Goal: Task Accomplishment & Management: Complete application form

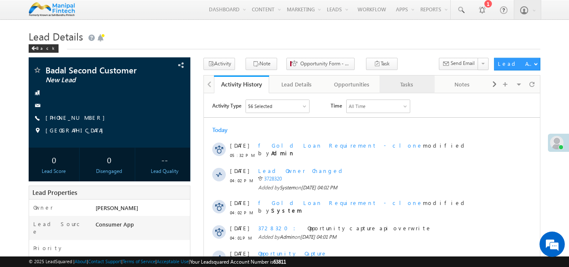
click at [413, 86] on div "Tasks" at bounding box center [406, 84] width 41 height 10
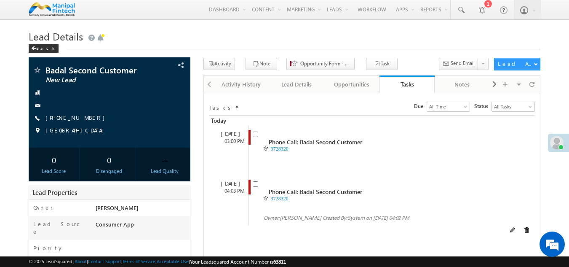
click at [255, 194] on div "3728320" at bounding box center [372, 198] width 239 height 8
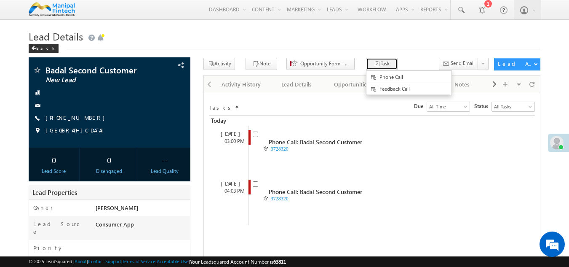
click at [366, 67] on button "Task" at bounding box center [382, 64] width 32 height 12
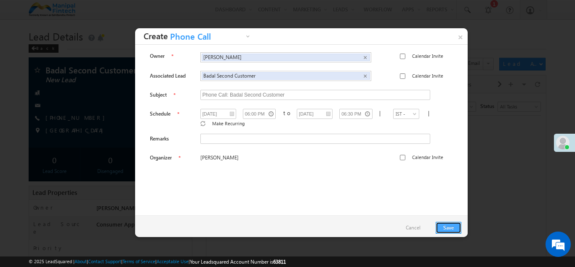
click at [446, 229] on button "Save" at bounding box center [449, 228] width 26 height 12
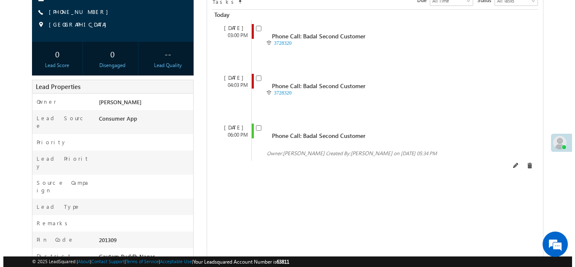
scroll to position [156, 0]
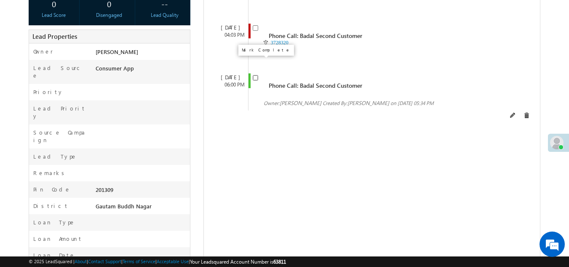
click at [254, 75] on input "checkbox" at bounding box center [255, 77] width 5 height 5
checkbox input "false"
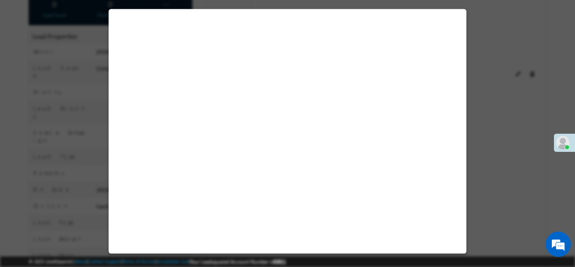
select select "Agriculture"
select select "Consumer App"
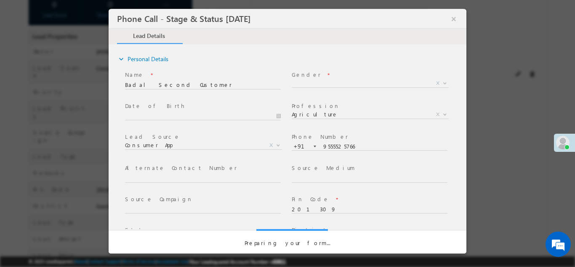
select select "Open"
type input "Badal Second Customer- Consumer App"
select select "Fresh Lead"
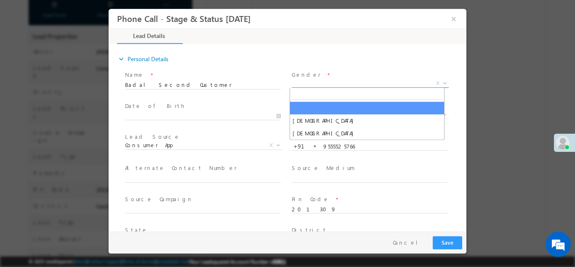
click at [315, 85] on span "X" at bounding box center [370, 83] width 157 height 8
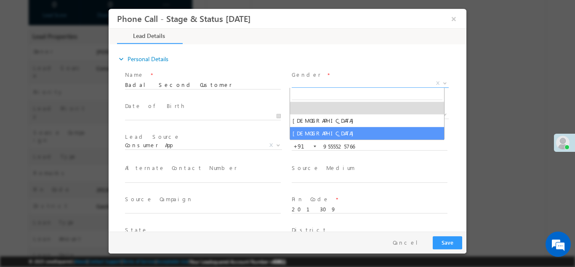
select select "Female"
type input "08/19/25 5:34 PM"
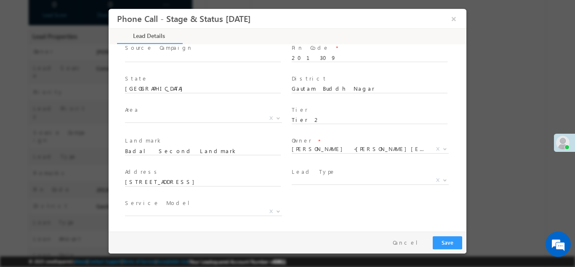
type input "0"
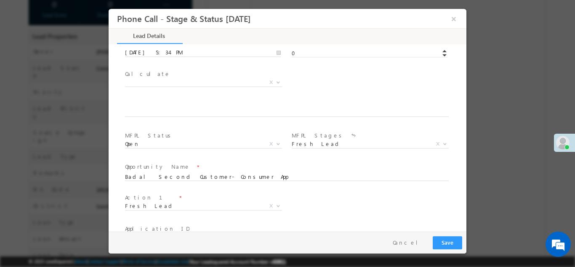
scroll to position [492, 0]
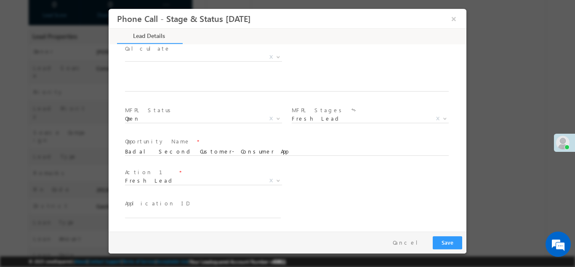
click at [173, 175] on span "Action 1 *" at bounding box center [202, 171] width 155 height 9
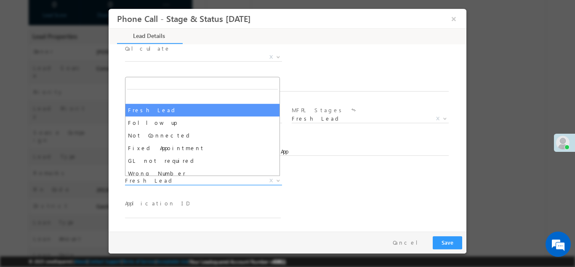
click at [169, 178] on span "Fresh Lead" at bounding box center [193, 180] width 137 height 8
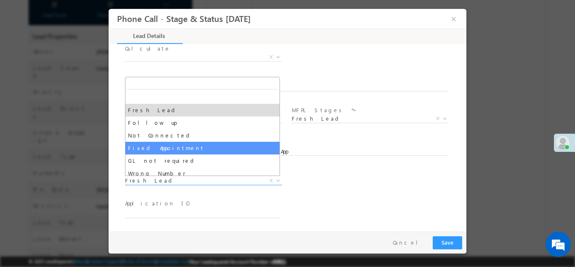
select select "Fixed Appointment"
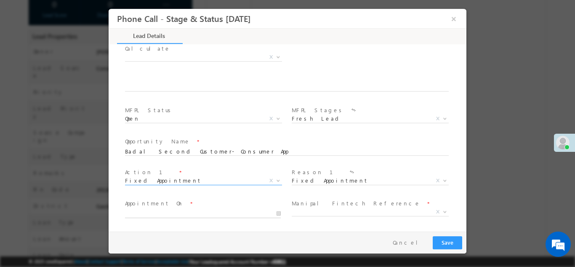
type input "08/19/25 5:35 PM"
type input "35"
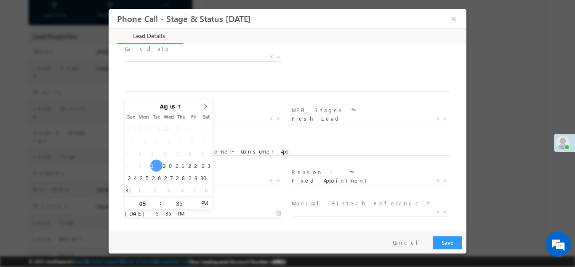
click at [169, 213] on input "08/19/25 5:35 PM" at bounding box center [203, 213] width 156 height 8
click at [145, 202] on input "05" at bounding box center [142, 202] width 35 height 5
type input "6"
type input "08/19/25 6:35 PM"
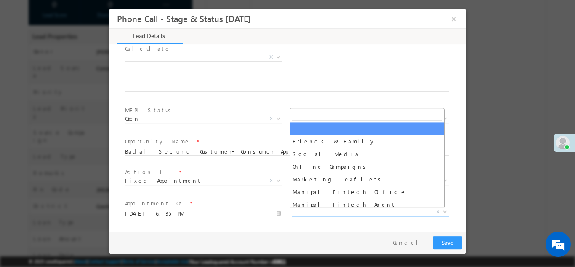
click at [335, 212] on span "X" at bounding box center [370, 211] width 157 height 8
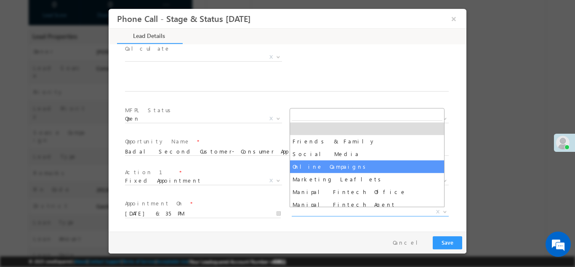
select select "Online Campaigns"
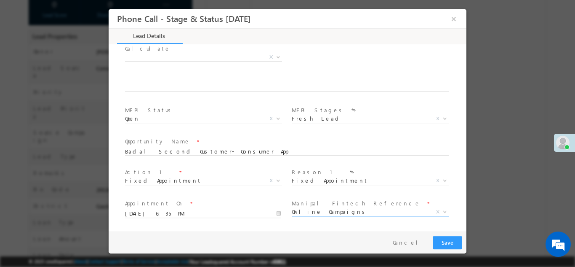
scroll to position [554, 0]
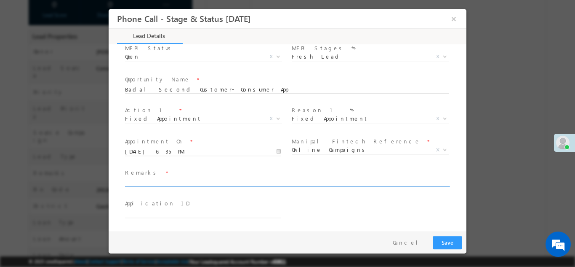
click at [176, 181] on input "text" at bounding box center [287, 182] width 324 height 8
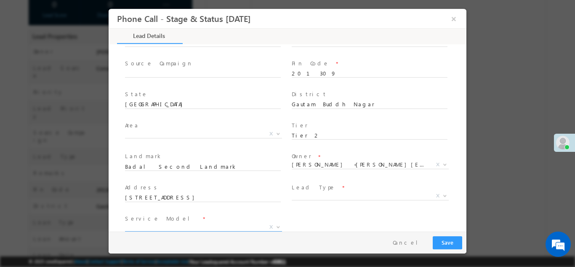
scroll to position [131, 0]
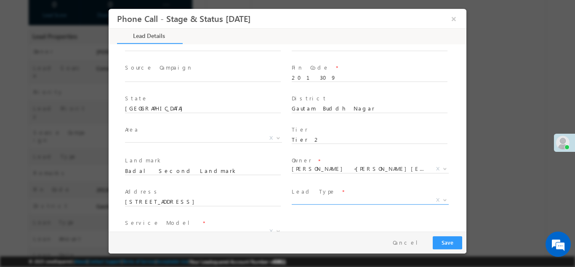
type input "badal second consumer"
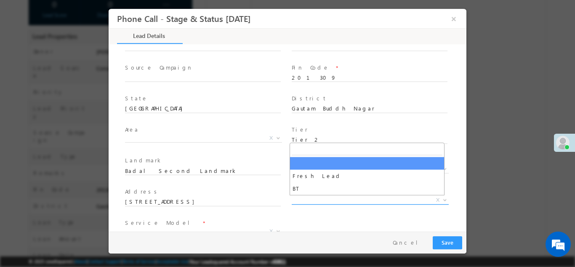
click at [321, 202] on span "X" at bounding box center [370, 199] width 157 height 8
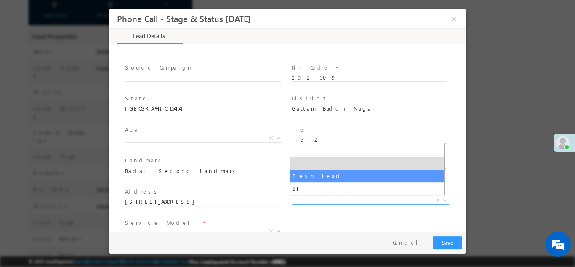
select select "Fresh Lead"
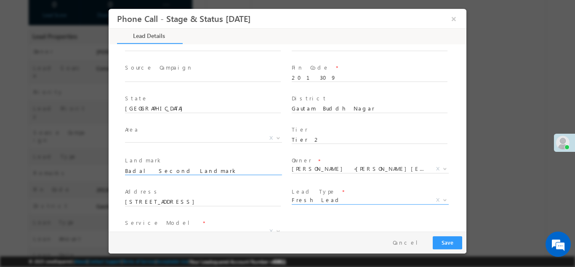
scroll to position [164, 0]
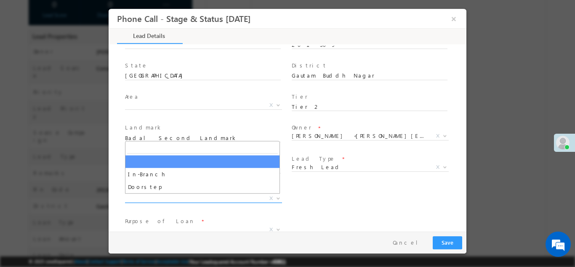
click at [143, 199] on span "X" at bounding box center [203, 198] width 157 height 8
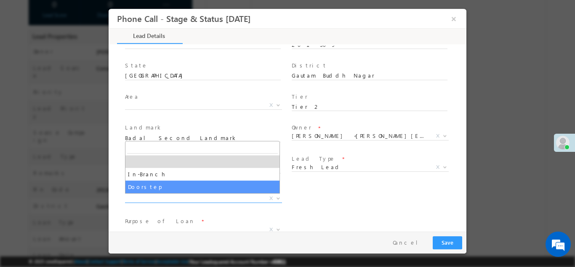
select select "Doorstep"
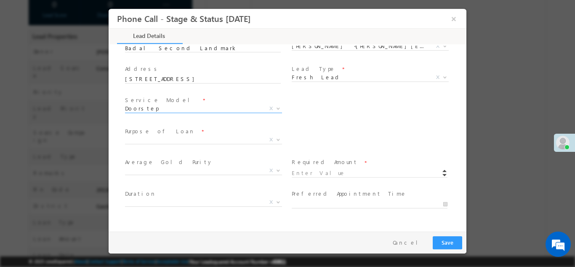
scroll to position [299, 0]
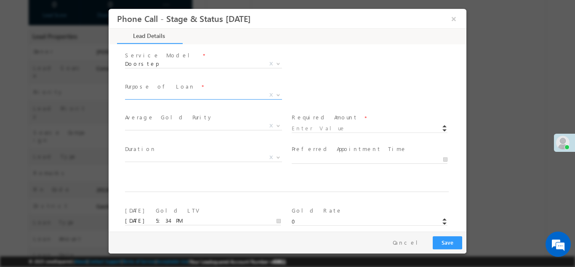
click at [157, 93] on div "Purpose of Loan * Medical Treatment Business Needs Education Travel Agriculture…" at bounding box center [206, 91] width 163 height 19
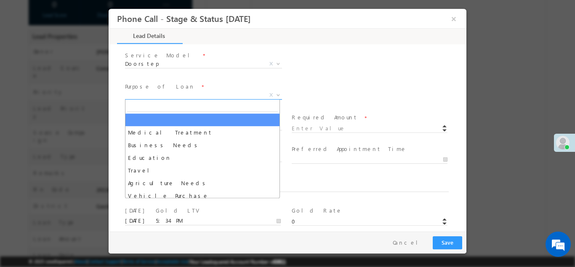
click at [157, 93] on span "X" at bounding box center [203, 95] width 157 height 8
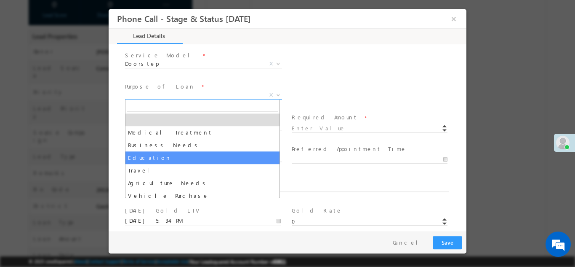
select select "Education"
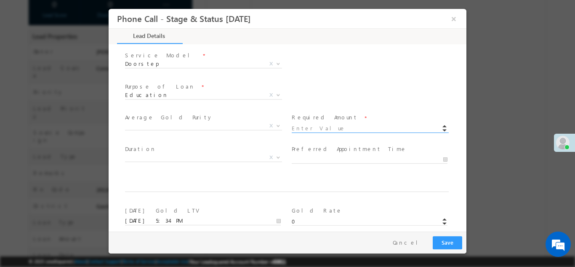
click at [335, 128] on input at bounding box center [370, 128] width 156 height 8
type input "5"
type input "600000.00"
click at [373, 70] on div "Service Model * In-Branch Doorstep Doorstep X BT-Existing Bank/ NBFC * HDFC Ban…" at bounding box center [294, 64] width 343 height 31
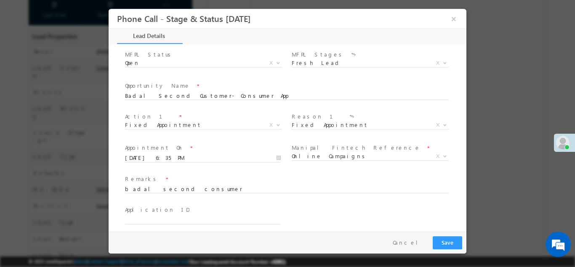
scroll to position [554, 0]
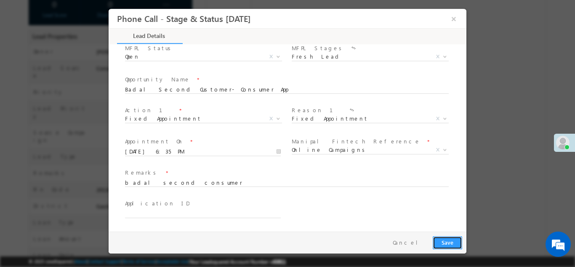
click at [440, 238] on button "Save" at bounding box center [447, 241] width 29 height 13
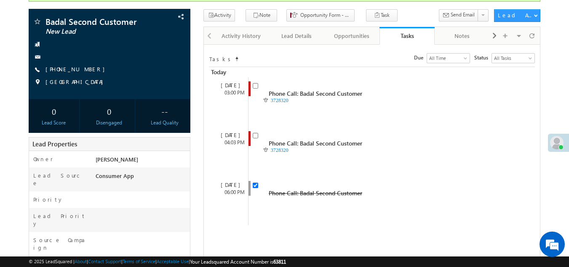
scroll to position [0, 0]
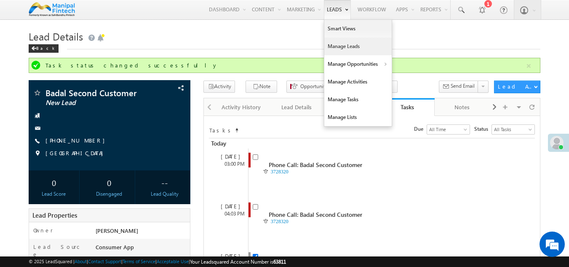
click at [337, 46] on link "Manage Leads" at bounding box center [357, 46] width 67 height 18
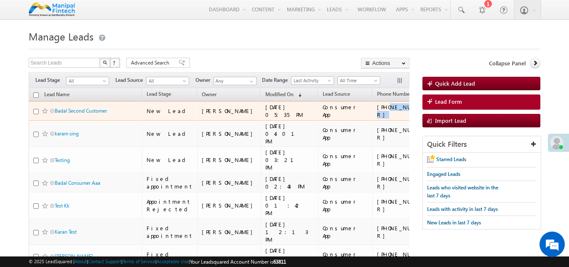
drag, startPoint x: 370, startPoint y: 111, endPoint x: 332, endPoint y: 113, distance: 38.8
click at [377, 113] on div "[PHONE_NUMBER]" at bounding box center [404, 110] width 55 height 15
copy div "9555525766"
click at [36, 112] on input "checkbox" at bounding box center [35, 111] width 5 height 5
checkbox input "true"
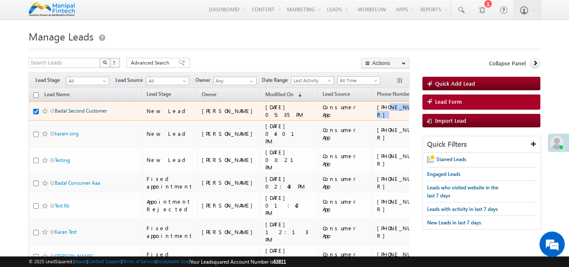
click at [92, 111] on link "Badal Second Customer" at bounding box center [81, 110] width 52 height 6
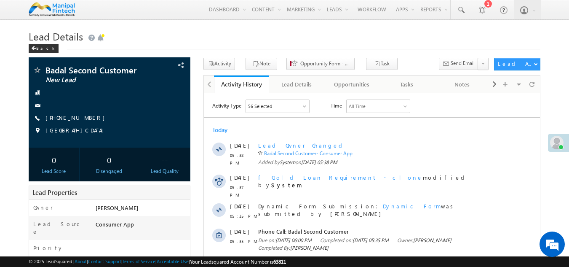
scroll to position [43, 0]
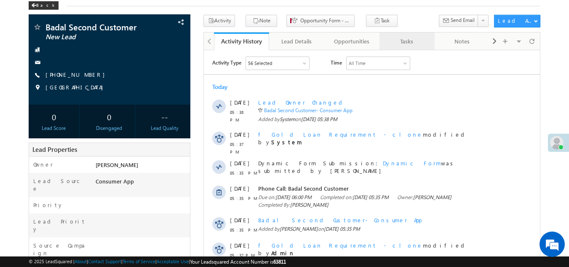
click at [401, 46] on div "Tasks" at bounding box center [406, 41] width 41 height 10
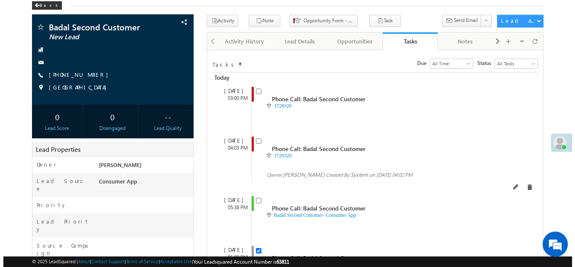
scroll to position [0, 0]
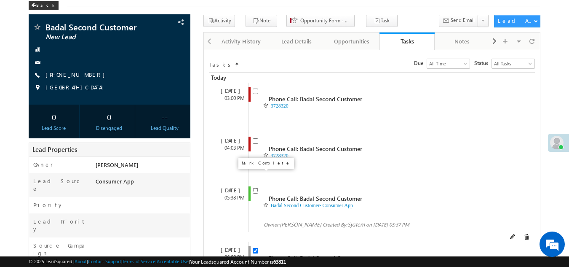
click at [256, 188] on input "checkbox" at bounding box center [255, 190] width 5 height 5
checkbox input "false"
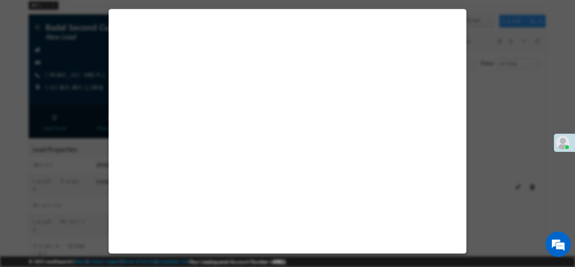
select select "Female"
select select "Agriculture"
select select "Consumer App"
select select "Fresh Lead"
select select "Doorstep"
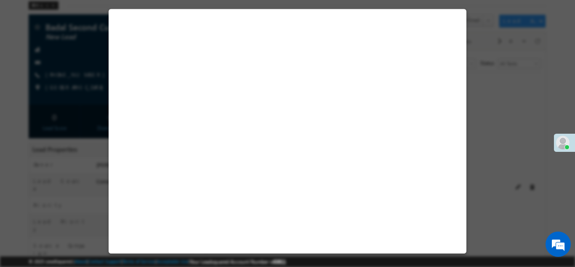
select select "Education"
select select "Open"
select select "Fresh Lead"
select select "Fixed Appointment"
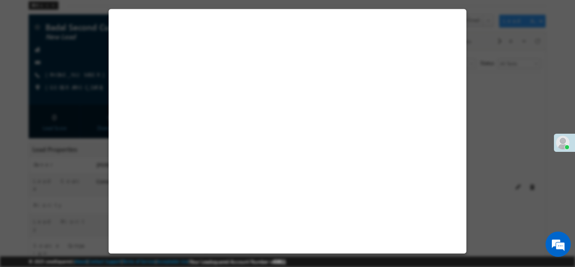
select select "Online Campaigns"
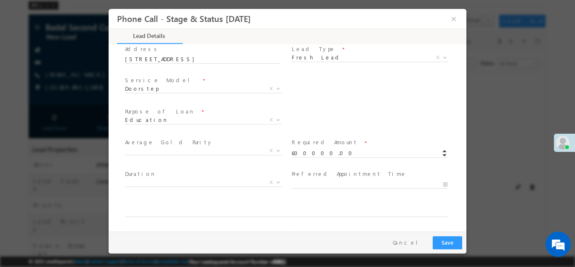
type input "08/19/25 5:55 PM"
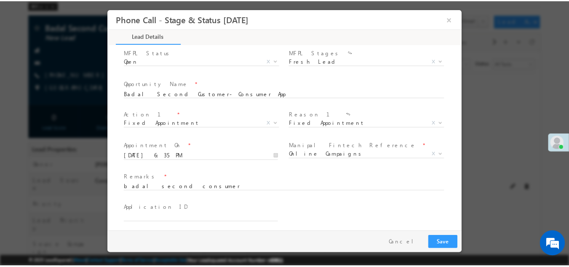
scroll to position [554, 0]
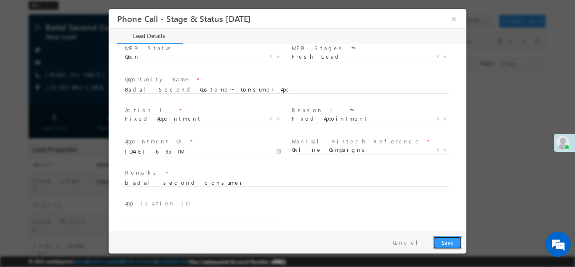
click at [452, 243] on button "Save" at bounding box center [447, 241] width 29 height 13
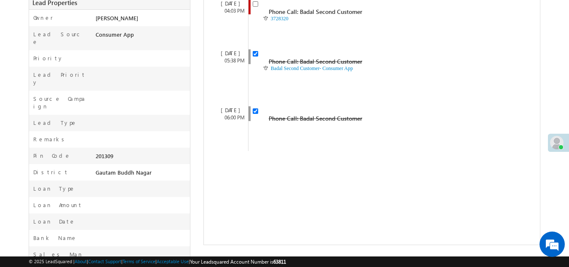
scroll to position [0, 0]
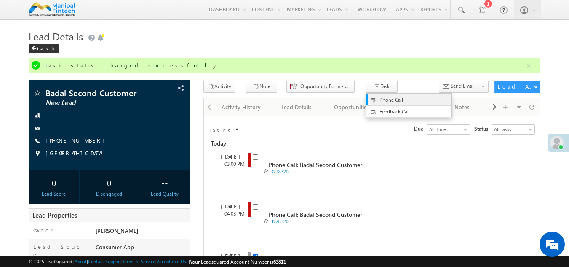
click at [380, 100] on span "Phone Call" at bounding box center [416, 100] width 73 height 8
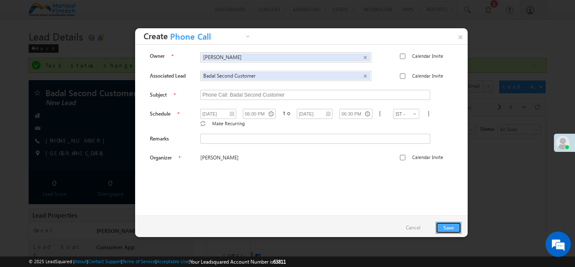
click at [447, 225] on button "Save" at bounding box center [449, 228] width 26 height 12
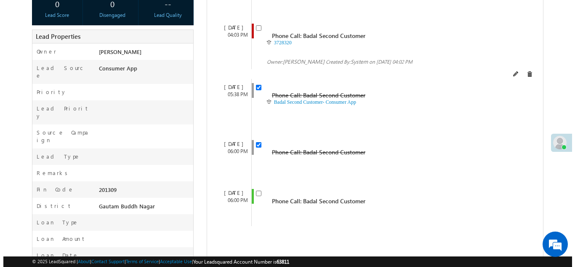
scroll to position [178, 0]
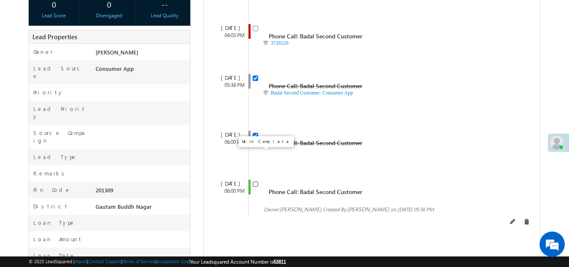
click at [255, 181] on input "checkbox" at bounding box center [255, 183] width 5 height 5
checkbox input "false"
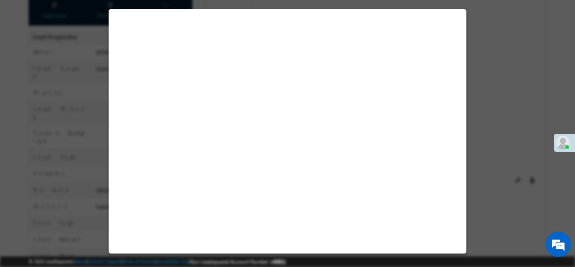
select select "Female"
select select "Agriculture"
select select "Consumer App"
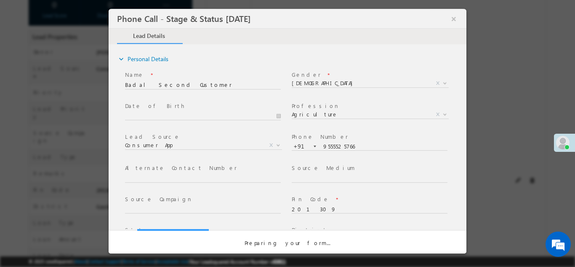
select select "Open"
type input "Badal Second Customer- Consumer App"
select select "Fresh Lead"
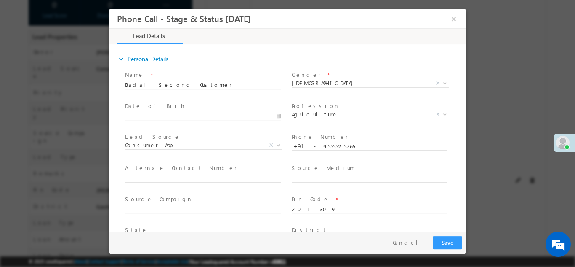
type input "08/19/25 5:56 PM"
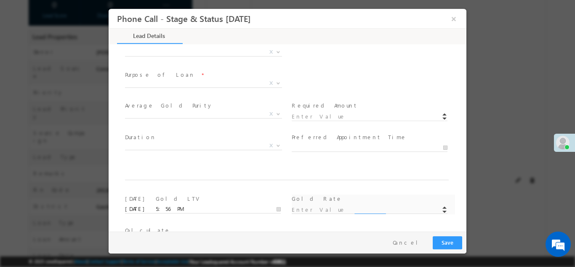
type input "0"
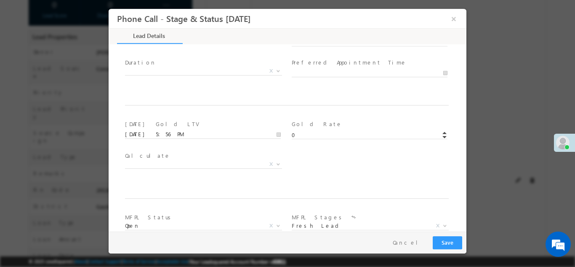
scroll to position [492, 0]
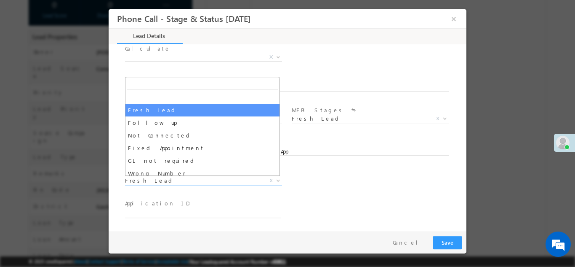
click at [204, 180] on span "Fresh Lead" at bounding box center [193, 180] width 137 height 8
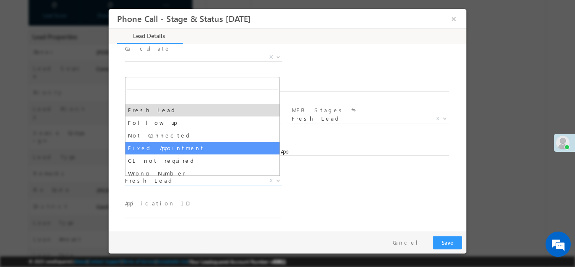
select select "Fixed Appointment"
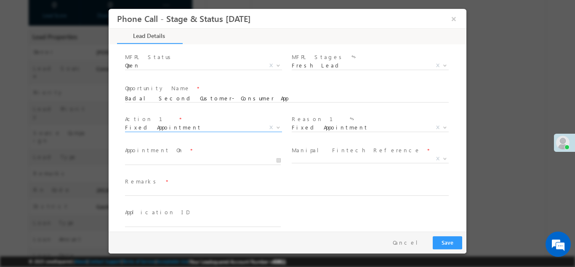
scroll to position [554, 0]
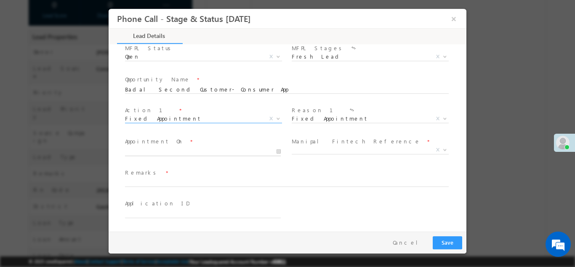
type input "08/19/25 5:57 PM"
type input "57"
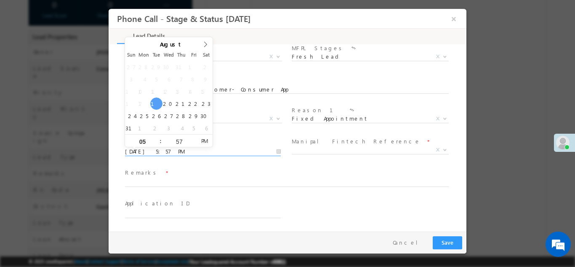
click at [191, 149] on input "08/19/25 5:57 PM" at bounding box center [203, 151] width 156 height 8
click at [147, 140] on input "05" at bounding box center [142, 140] width 35 height 5
type input "6"
type input "08/19/25 6:57 PM"
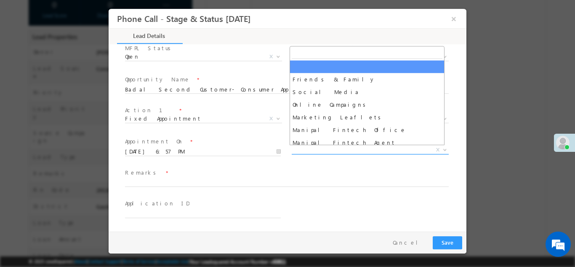
click at [334, 148] on span "X" at bounding box center [370, 149] width 157 height 8
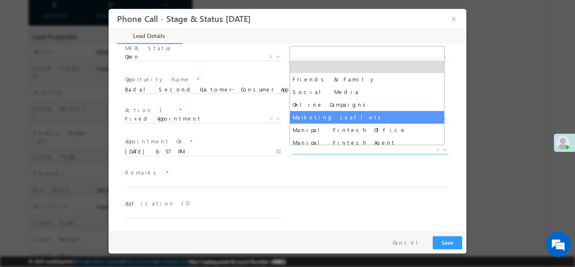
select select "Marketing Leaflets"
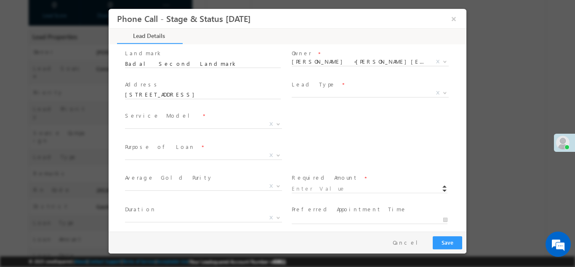
scroll to position [238, 0]
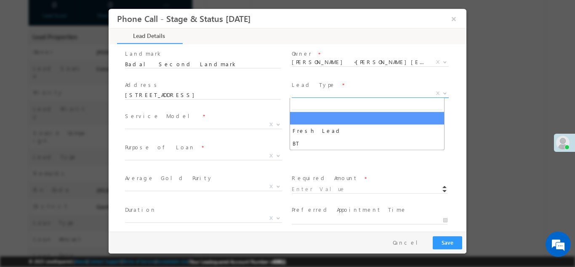
click at [313, 94] on span "X" at bounding box center [370, 93] width 157 height 8
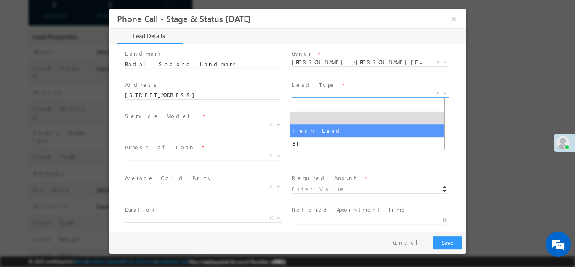
select select "Fresh Lead"
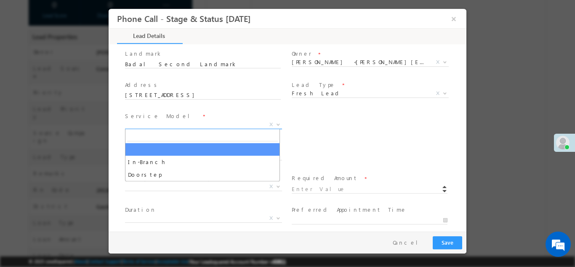
click at [188, 122] on span "X" at bounding box center [203, 124] width 157 height 8
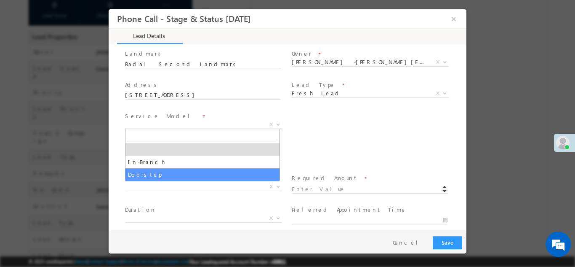
select select "Doorstep"
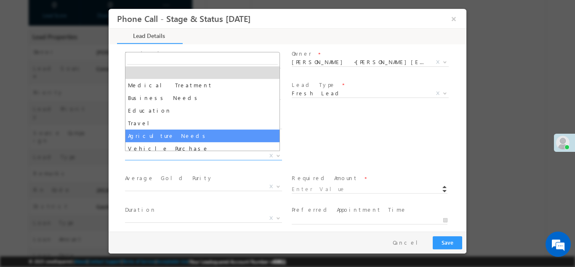
drag, startPoint x: 176, startPoint y: 155, endPoint x: 182, endPoint y: 134, distance: 22.7
select select "Agriculture Needs"
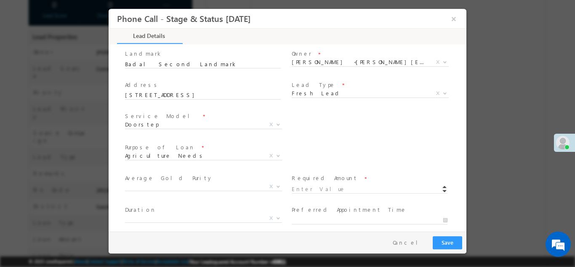
click at [182, 134] on span at bounding box center [202, 134] width 155 height 9
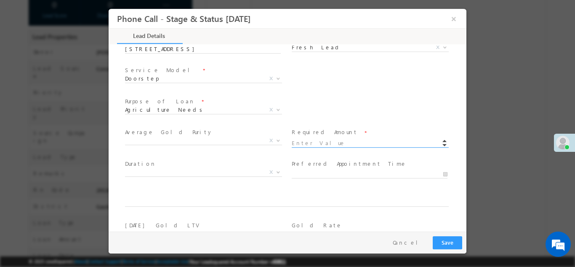
click at [330, 139] on input at bounding box center [370, 143] width 156 height 8
type input "123456.00"
click at [388, 107] on div "Existing GL Amount * Purpose of Loan * Medical Treatment Business Needs Educati…" at bounding box center [294, 110] width 343 height 31
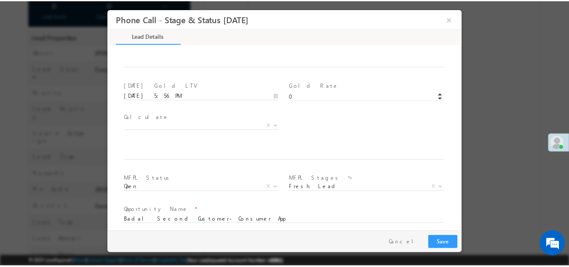
scroll to position [554, 0]
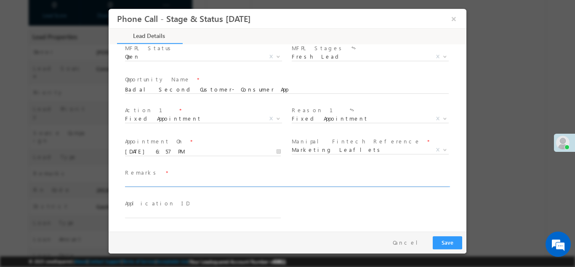
click at [185, 183] on input "text" at bounding box center [287, 182] width 324 height 8
type input "bbb"
click at [461, 244] on button "Save" at bounding box center [447, 241] width 29 height 13
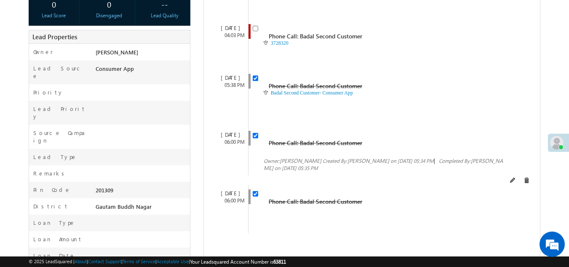
scroll to position [0, 0]
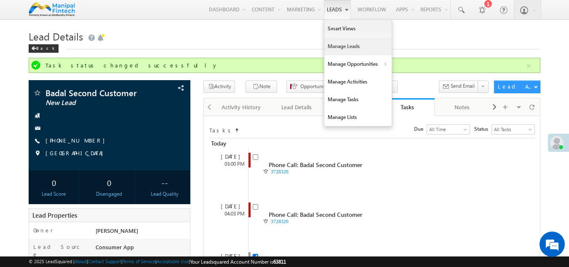
click at [343, 45] on link "Manage Leads" at bounding box center [357, 46] width 67 height 18
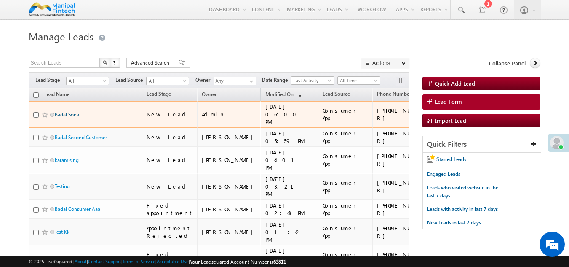
click at [68, 111] on link "Badal Sona" at bounding box center [67, 114] width 24 height 6
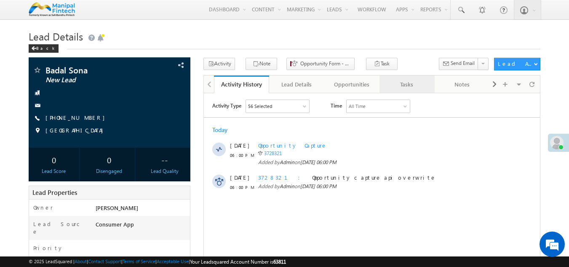
click at [413, 86] on div "Tasks" at bounding box center [406, 84] width 41 height 10
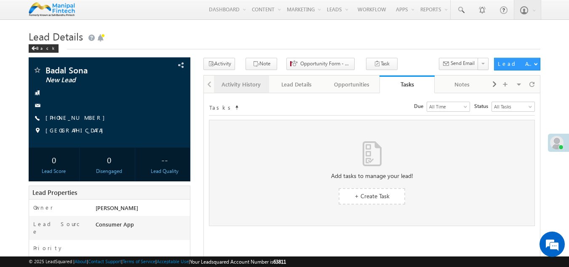
click at [234, 85] on div "Activity History" at bounding box center [241, 84] width 41 height 10
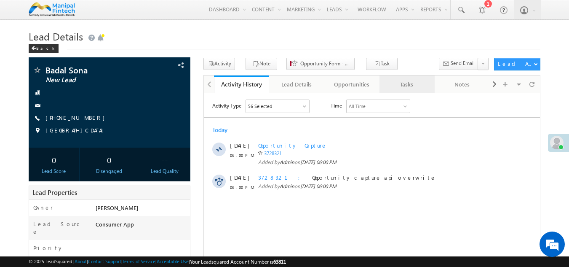
click at [404, 84] on div "Tasks" at bounding box center [406, 84] width 41 height 10
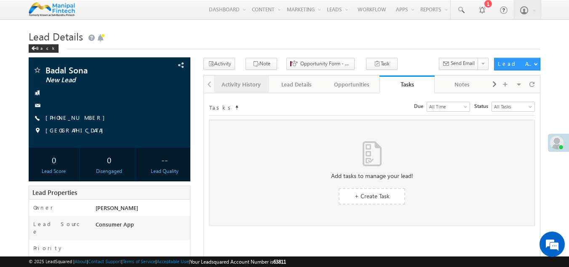
click at [244, 88] on div "Activity History" at bounding box center [241, 84] width 41 height 10
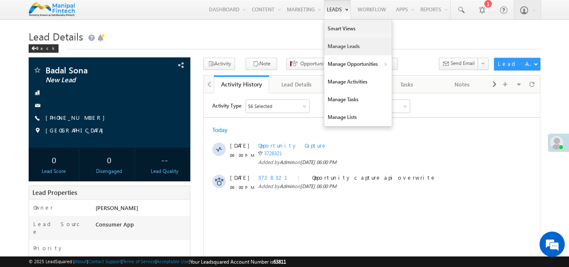
click at [338, 45] on link "Manage Leads" at bounding box center [357, 46] width 67 height 18
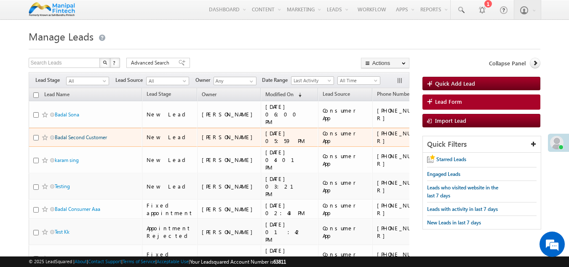
click at [88, 134] on link "Badal Second Customer" at bounding box center [81, 137] width 52 height 6
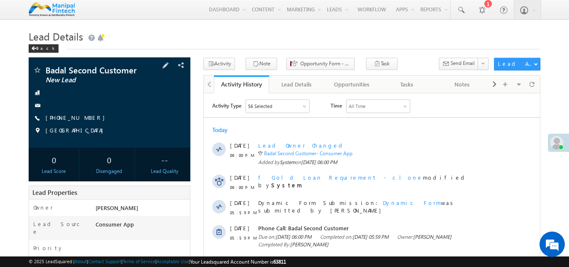
drag, startPoint x: 98, startPoint y: 119, endPoint x: 88, endPoint y: 115, distance: 10.4
click at [88, 115] on div "[PHONE_NUMBER]" at bounding box center [110, 118] width 154 height 8
click at [87, 116] on div "[PHONE_NUMBER]" at bounding box center [110, 118] width 154 height 8
click at [59, 117] on span "[PHONE_NUMBER]" at bounding box center [77, 118] width 64 height 8
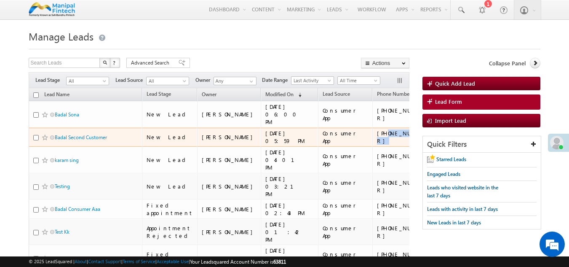
drag, startPoint x: 363, startPoint y: 131, endPoint x: 331, endPoint y: 134, distance: 32.1
click at [377, 134] on div "[PHONE_NUMBER]" at bounding box center [404, 136] width 55 height 15
copy div "-9555525766"
click at [65, 134] on link "Badal Second Customer" at bounding box center [81, 137] width 52 height 6
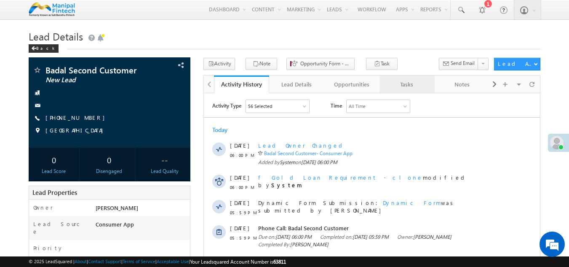
click at [407, 91] on link "Tasks" at bounding box center [407, 84] width 55 height 18
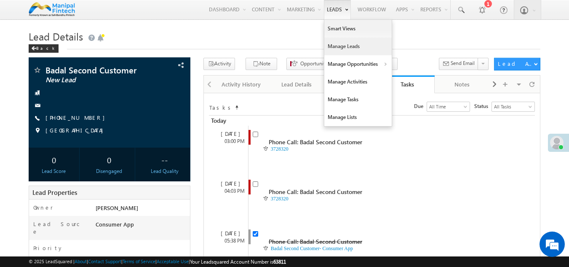
click at [339, 48] on link "Manage Leads" at bounding box center [357, 46] width 67 height 18
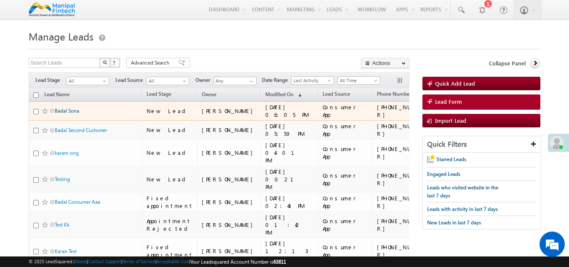
click at [60, 110] on link "Badal Sona" at bounding box center [67, 110] width 24 height 6
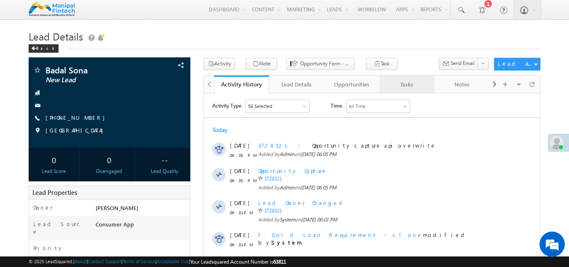
click at [414, 86] on div "Tasks" at bounding box center [406, 84] width 41 height 10
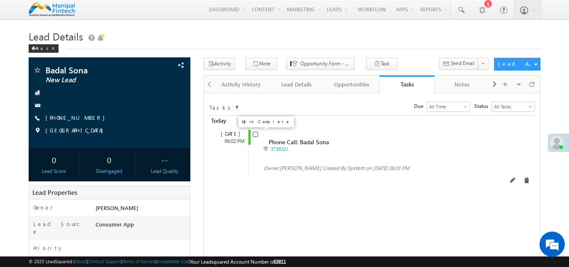
click at [256, 134] on input "checkbox" at bounding box center [255, 133] width 5 height 5
checkbox input "false"
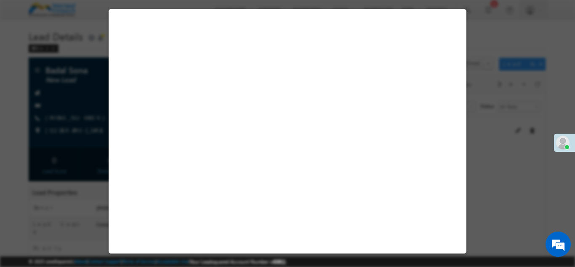
select select "Salaried"
select select "Consumer App"
select select "Fresh Lead"
select select "Doorstep"
select select "Medical Treatment"
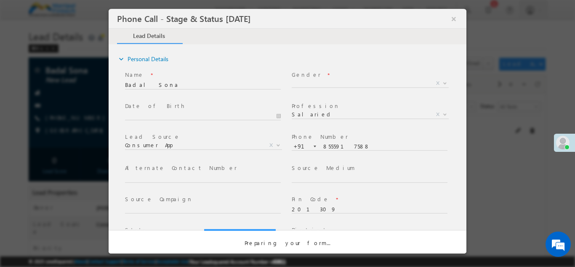
select select "Open"
select select "Fresh Lead"
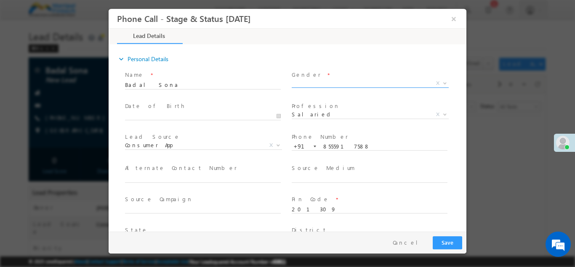
type input "[DATE] 6:06 PM"
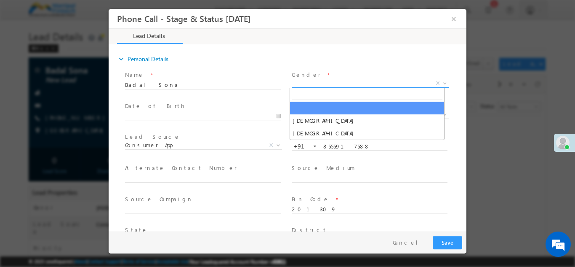
click at [318, 80] on span "X" at bounding box center [370, 83] width 157 height 8
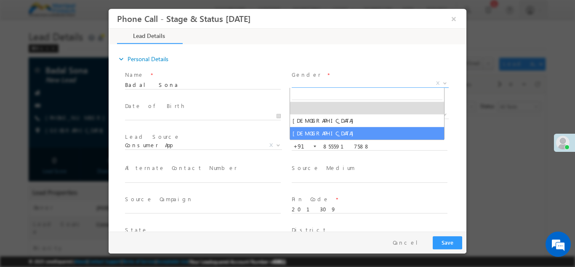
select select "[DEMOGRAPHIC_DATA]"
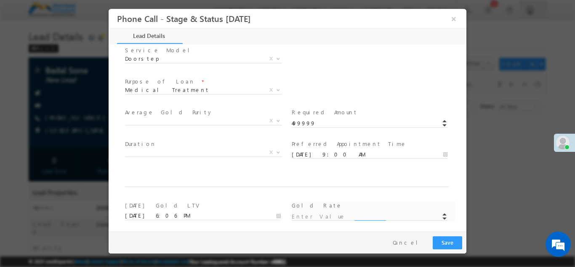
scroll to position [492, 0]
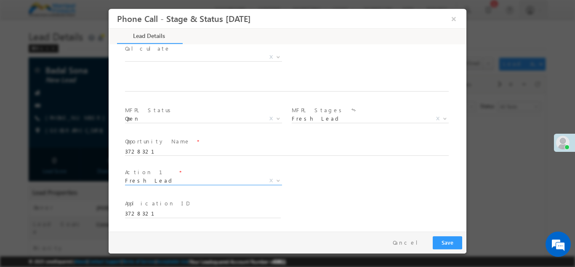
click at [169, 179] on span "Fresh Lead" at bounding box center [193, 180] width 137 height 8
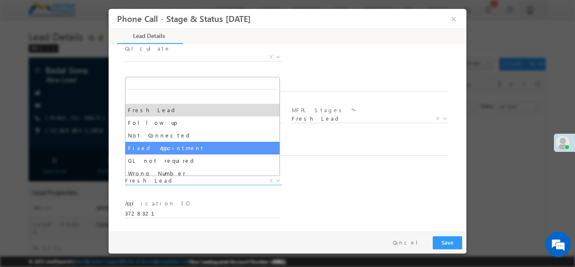
select select "Fixed Appointment"
type input "0"
select select "Fixed Appointment"
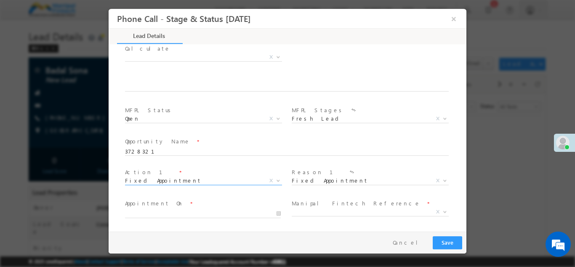
scroll to position [554, 0]
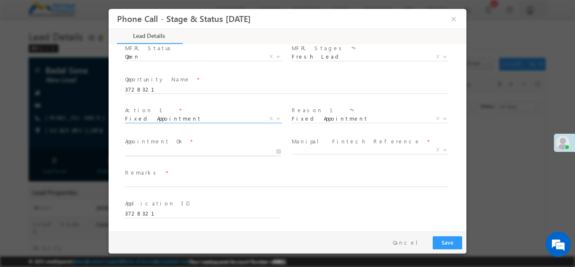
type input "[DATE] 6:07 PM"
type input "07"
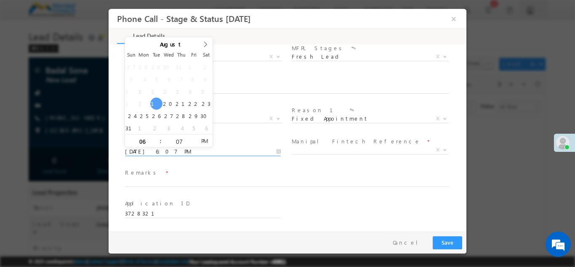
click at [166, 150] on input "[DATE] 6:07 PM" at bounding box center [203, 151] width 156 height 8
click at [149, 140] on input "06" at bounding box center [142, 140] width 35 height 5
type input "7"
type input "[DATE] 7:07 PM"
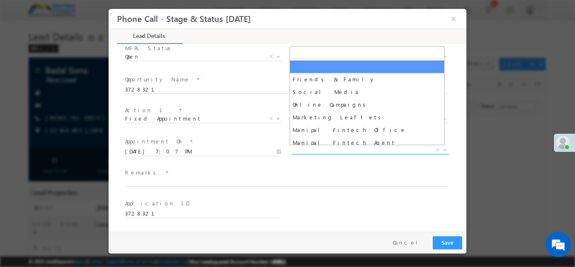
click at [321, 149] on span "X" at bounding box center [370, 149] width 157 height 8
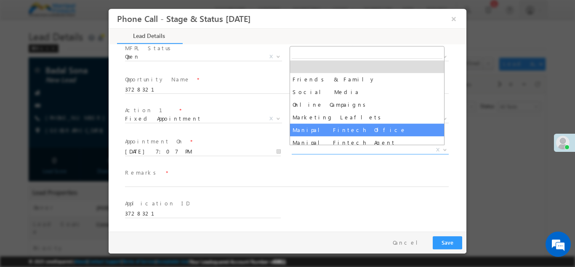
select select "Manipal Fintech Office"
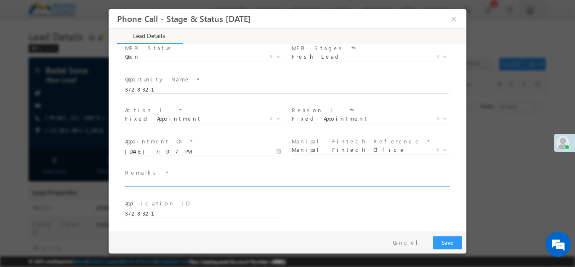
click at [186, 179] on input "text" at bounding box center [287, 182] width 324 height 8
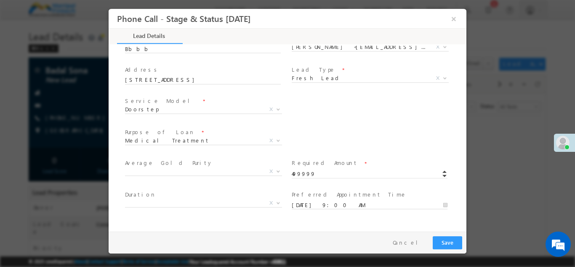
scroll to position [254, 0]
type input "nnnn"
click at [321, 174] on input "499999" at bounding box center [370, 173] width 156 height 8
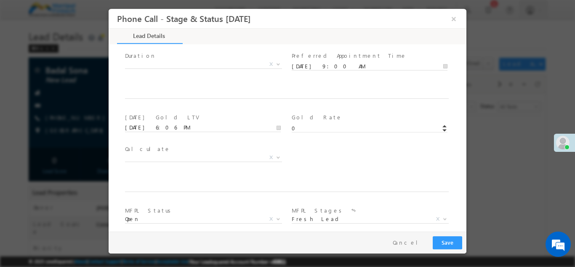
scroll to position [377, 0]
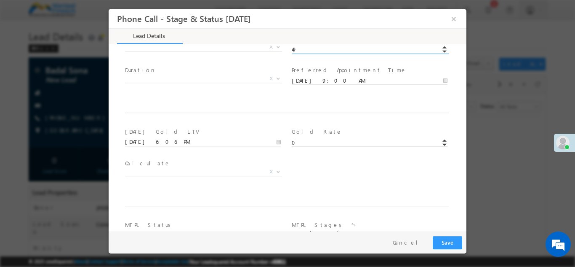
type input "4"
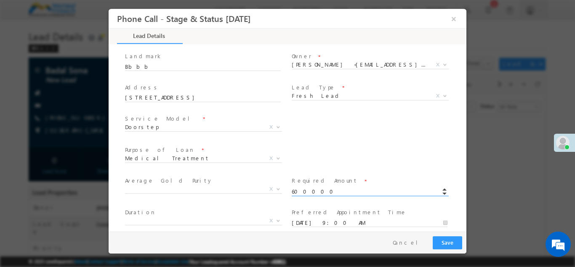
scroll to position [236, 0]
type input "600000.00"
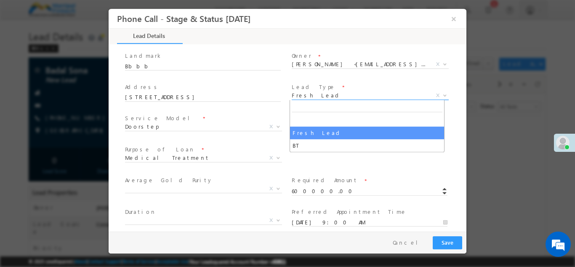
click at [310, 94] on span "Fresh Lead" at bounding box center [360, 95] width 137 height 8
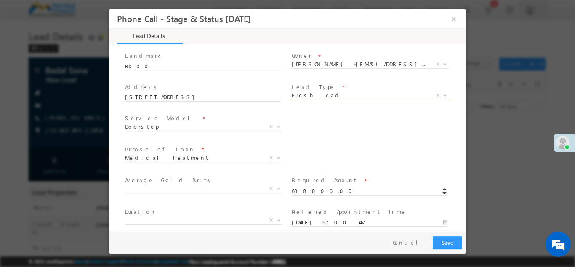
click at [310, 94] on span "Fresh Lead" at bounding box center [360, 95] width 137 height 8
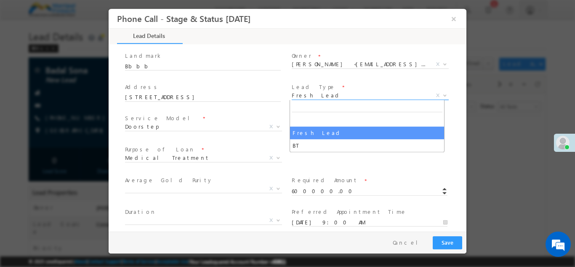
click at [303, 93] on span "Fresh Lead" at bounding box center [360, 95] width 137 height 8
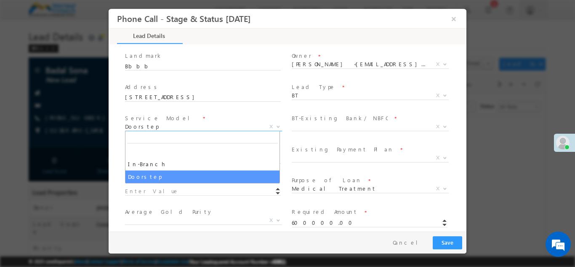
click at [186, 130] on body "Phone Call - Stage & Status [DATE] × Name" at bounding box center [288, 119] width 358 height 222
click at [186, 131] on span at bounding box center [203, 138] width 154 height 14
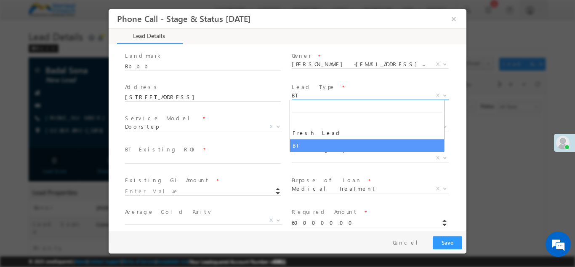
click at [315, 95] on span "BT" at bounding box center [360, 95] width 137 height 8
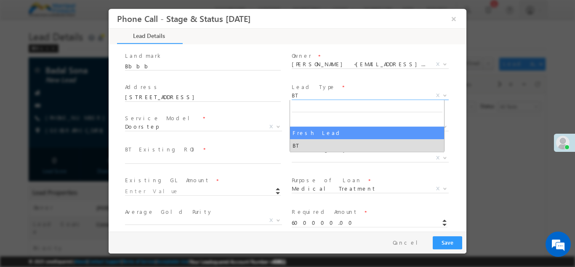
select select "Fresh Lead"
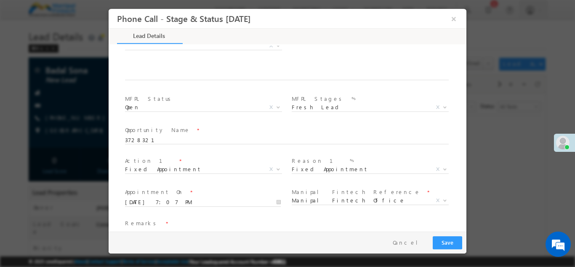
scroll to position [554, 0]
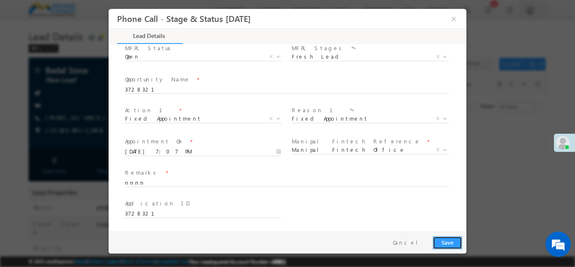
click at [461, 243] on button "Save" at bounding box center [447, 241] width 29 height 13
